Goal: Find specific fact: Find specific fact

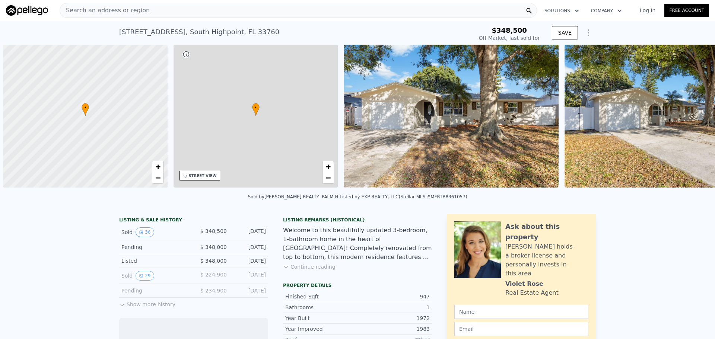
scroll to position [0, 3]
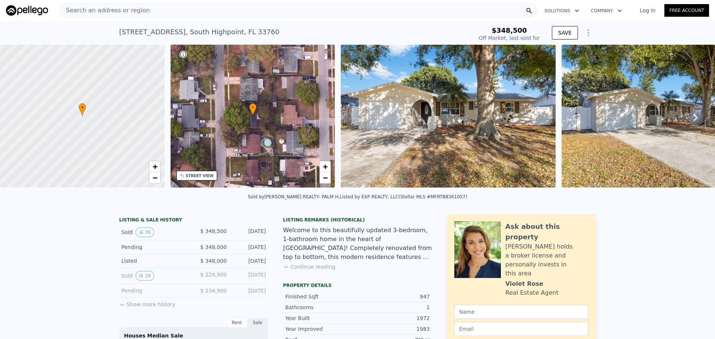
click at [694, 119] on icon at bounding box center [696, 117] width 4 height 7
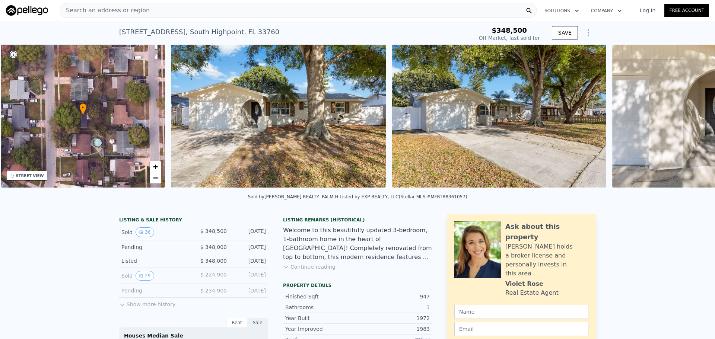
scroll to position [0, 174]
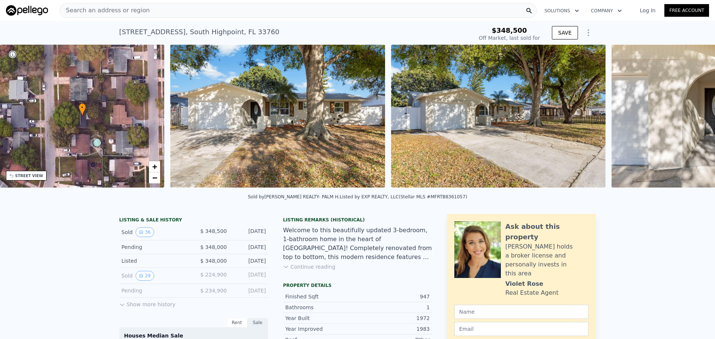
click at [692, 119] on img at bounding box center [719, 116] width 215 height 143
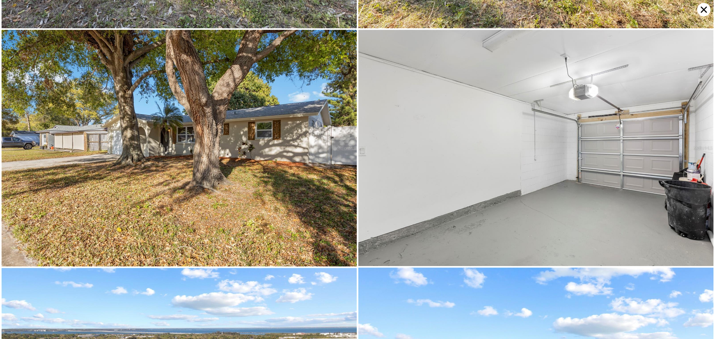
scroll to position [3872, 0]
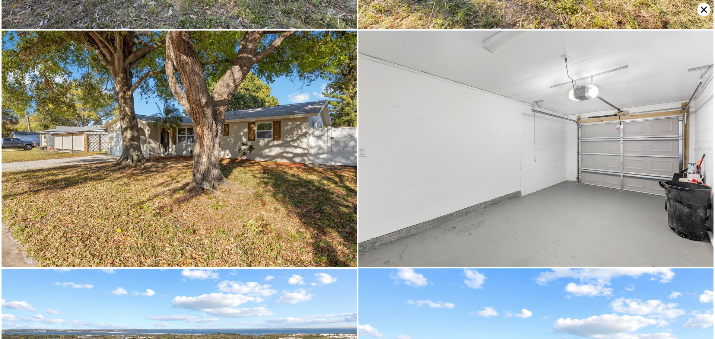
click at [705, 4] on icon at bounding box center [704, 9] width 13 height 13
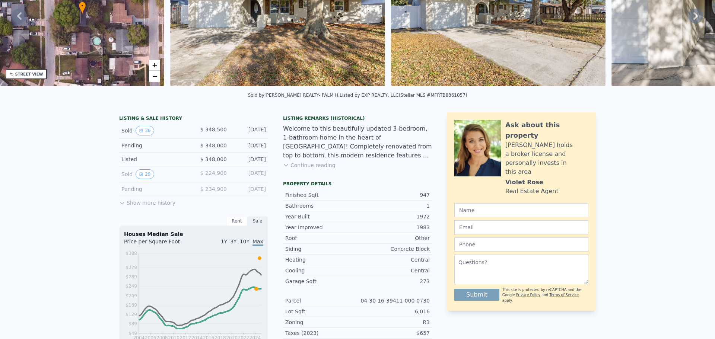
scroll to position [0, 0]
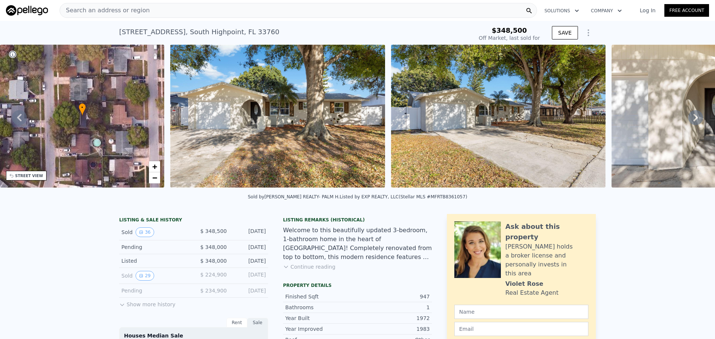
click at [148, 34] on div "[STREET_ADDRESS]" at bounding box center [199, 32] width 160 height 10
copy div "[STREET_ADDRESS] Sold [DATE] for $348,500"
click at [229, 158] on img at bounding box center [277, 116] width 215 height 143
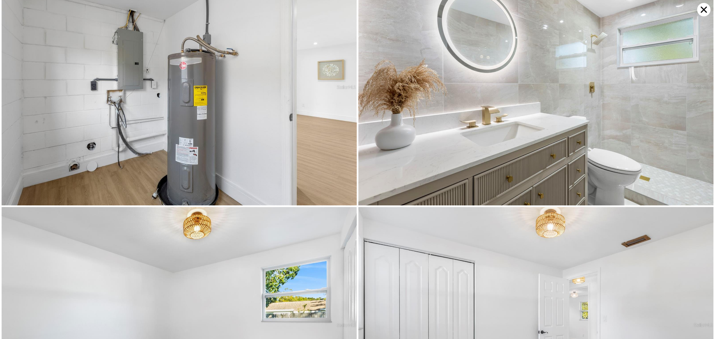
scroll to position [2217, 0]
